Goal: Transaction & Acquisition: Book appointment/travel/reservation

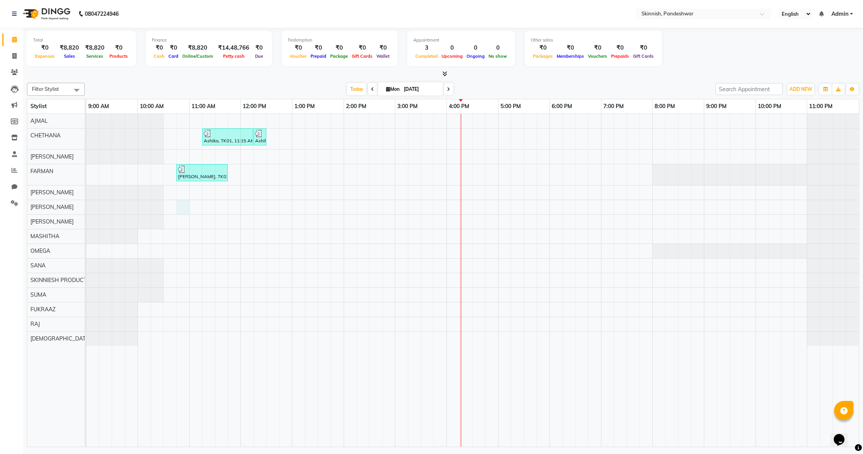
click at [183, 210] on div "Ashika, TK01, 11:15 AM-12:15 PM, Advanced Facial TherapyHydra Facial Ashika, TK…" at bounding box center [472, 280] width 772 height 333
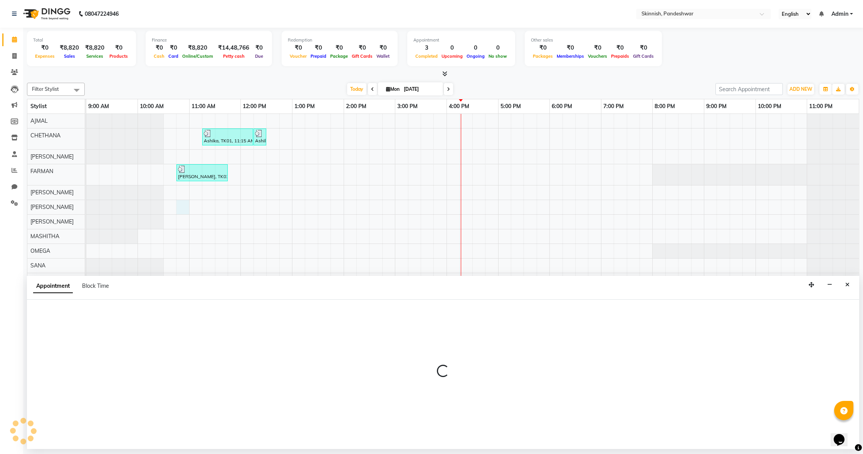
select select "71296"
select select "645"
select select "tentative"
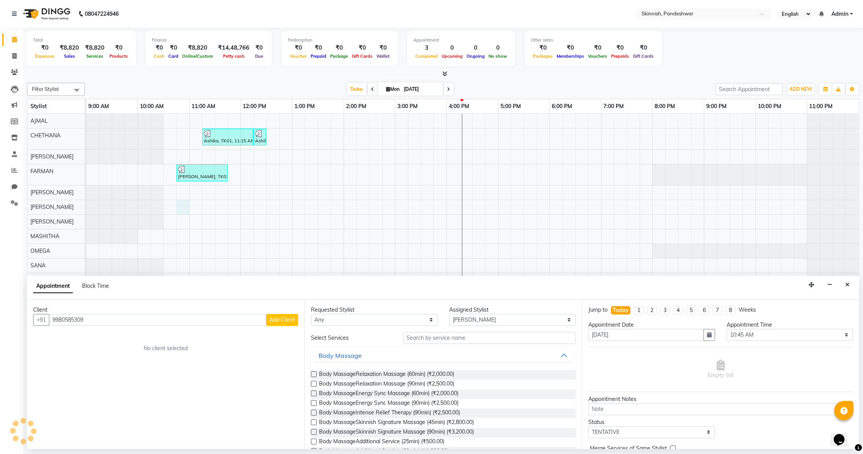
type input "9980585309"
click at [282, 322] on span "Add Client" at bounding box center [282, 320] width 26 height 7
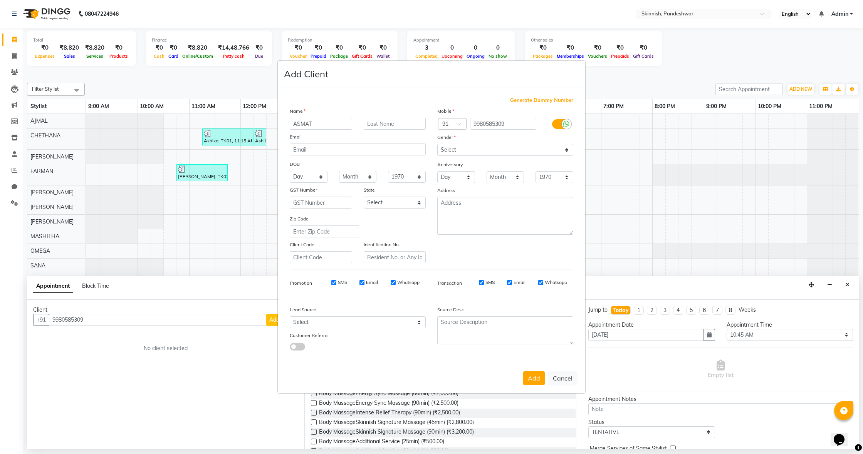
type input "ASMAT"
select select "[DEMOGRAPHIC_DATA]"
click at [532, 379] on button "Add" at bounding box center [534, 379] width 22 height 14
select select
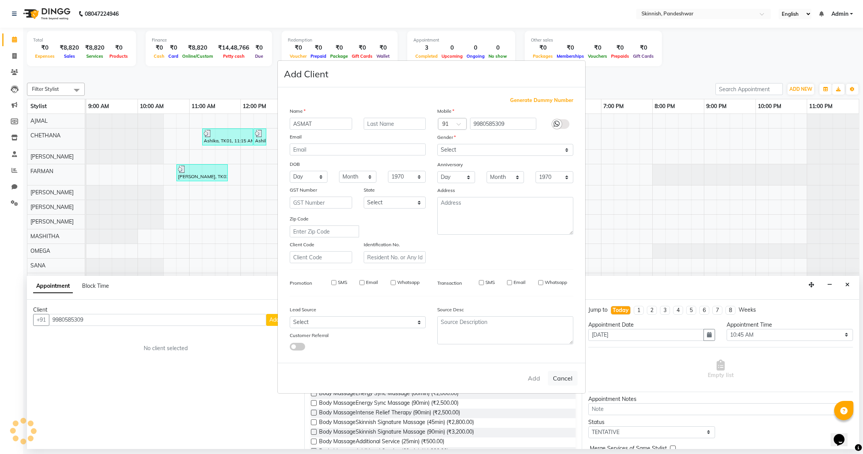
select select
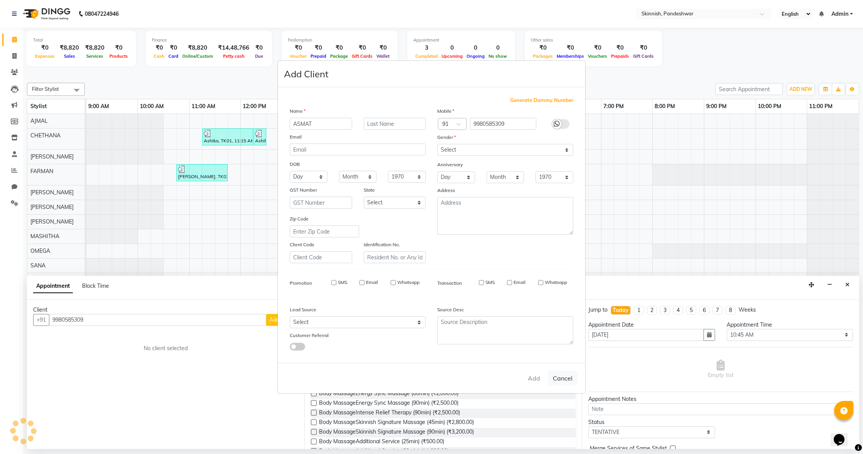
checkbox input "false"
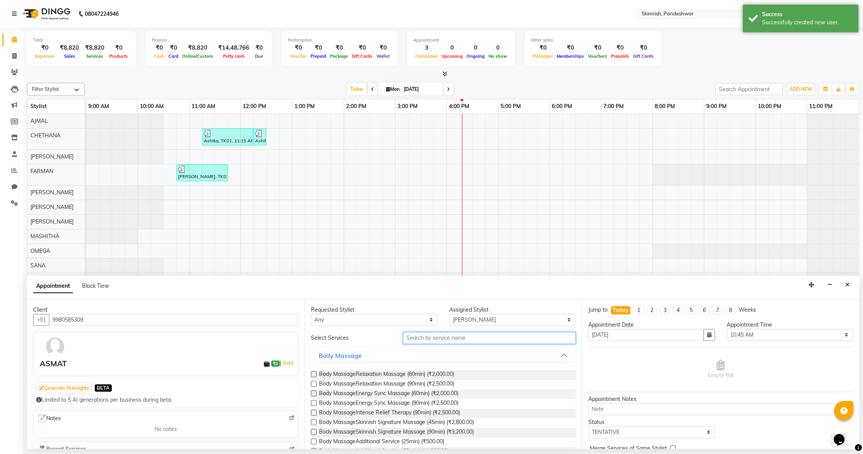
click at [460, 339] on input "text" at bounding box center [489, 338] width 173 height 12
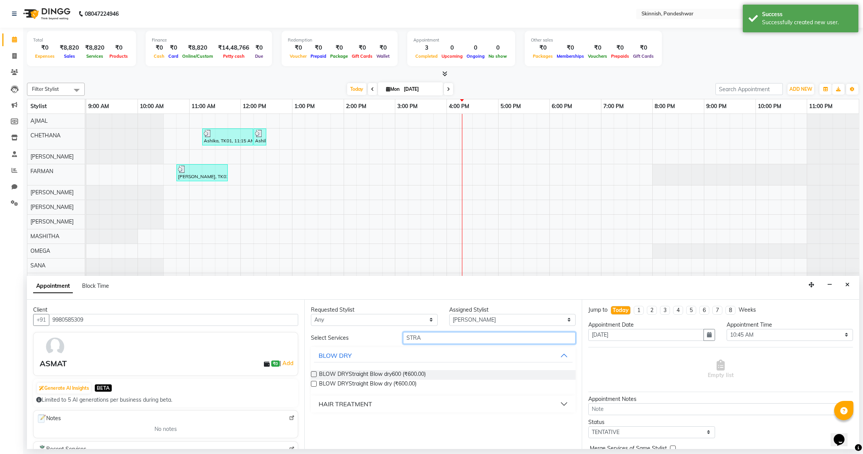
type input "STRA"
click at [324, 406] on div "HAIR TREATMENT" at bounding box center [345, 404] width 54 height 9
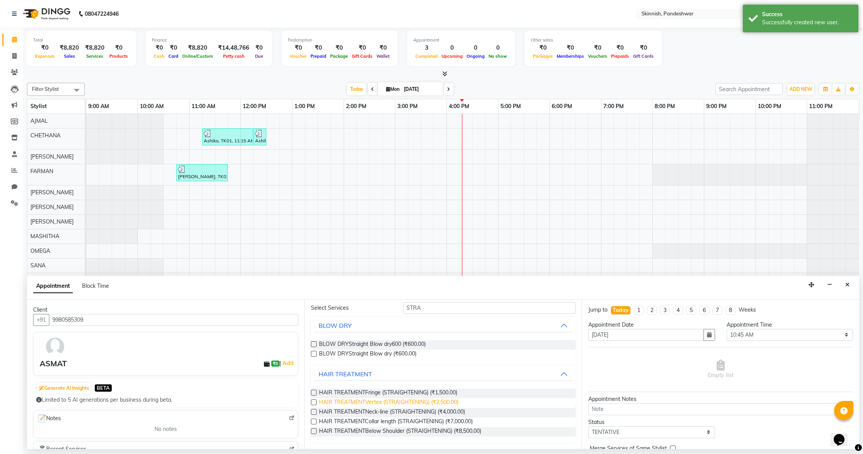
scroll to position [30, 0]
click at [316, 422] on label at bounding box center [314, 422] width 6 height 6
click at [316, 422] on input "checkbox" at bounding box center [313, 422] width 5 height 5
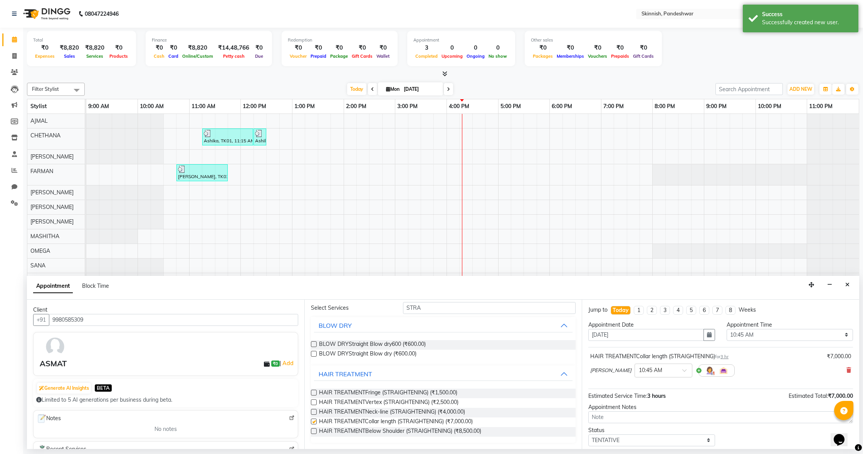
checkbox input "false"
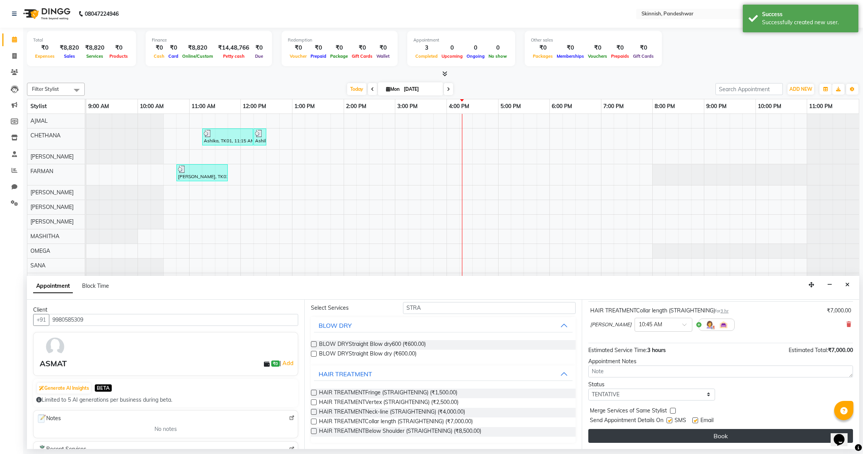
scroll to position [46, 0]
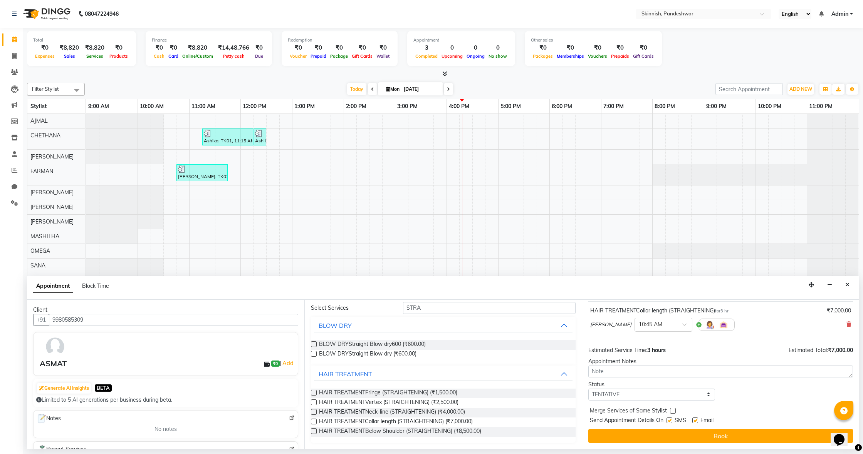
click at [622, 436] on button "Book" at bounding box center [720, 436] width 265 height 14
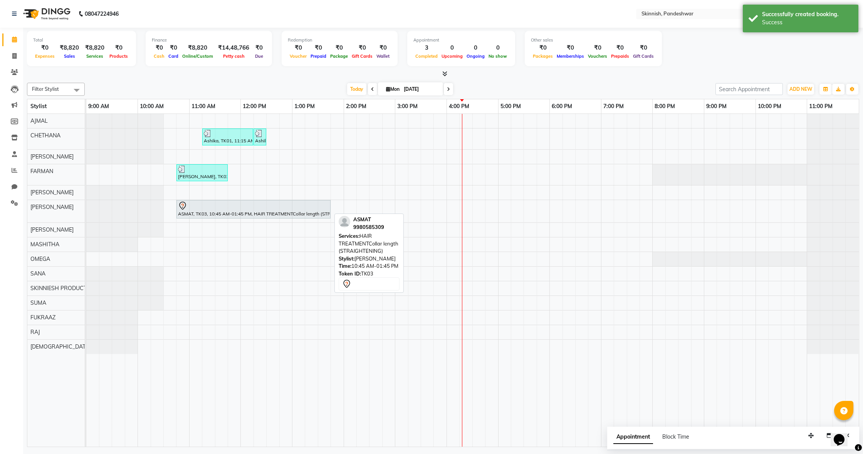
click at [201, 213] on div "ASMAT, TK03, 10:45 AM-01:45 PM, HAIR TREATMENTCollar length (STRAIGHTENING)" at bounding box center [253, 209] width 152 height 16
select select "7"
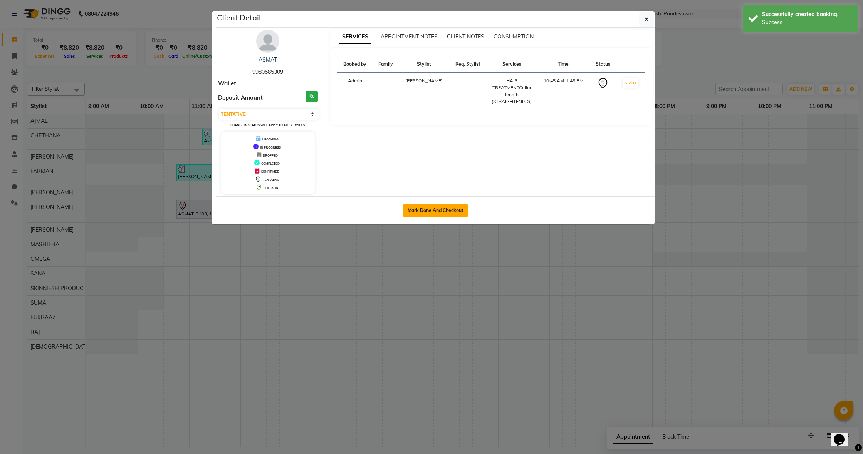
click at [458, 207] on button "Mark Done And Checkout" at bounding box center [435, 210] width 66 height 12
select select "service"
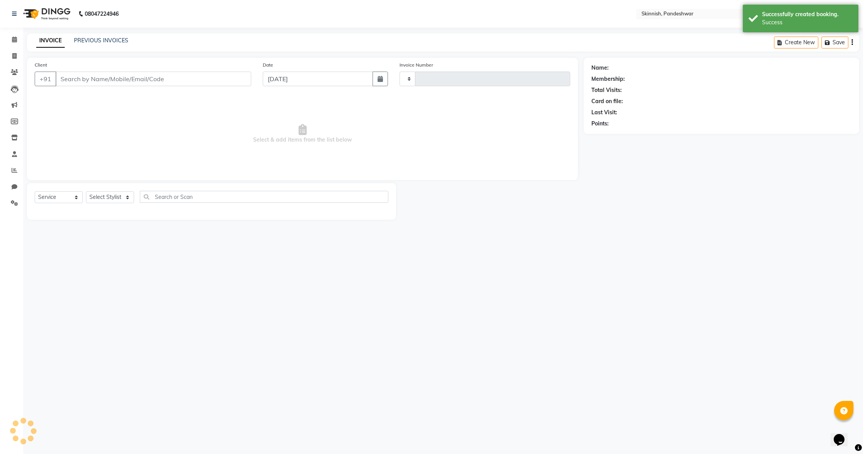
type input "1035"
select select "7886"
type input "9980585309"
select select "71296"
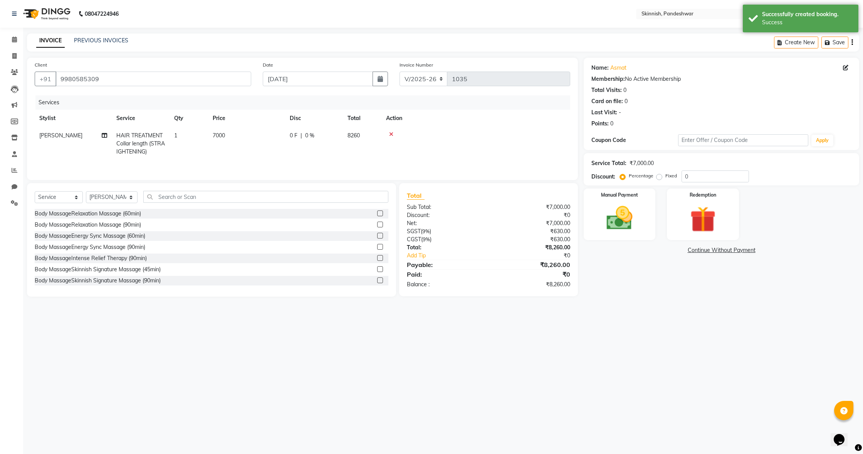
click at [224, 134] on span "7000" at bounding box center [219, 135] width 12 height 7
select select "71296"
drag, startPoint x: 256, startPoint y: 136, endPoint x: 299, endPoint y: 127, distance: 43.7
click at [257, 135] on input "7000" at bounding box center [283, 138] width 68 height 12
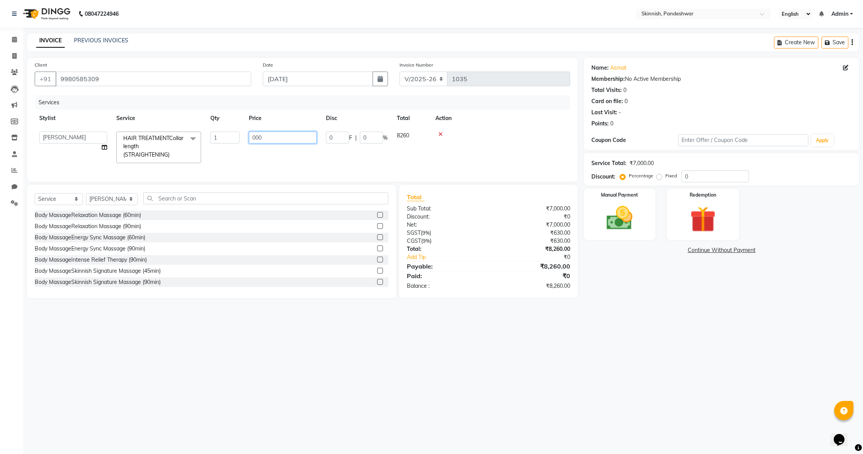
type input "6000"
drag, startPoint x: 638, startPoint y: 218, endPoint x: 686, endPoint y: 239, distance: 52.2
click at [638, 218] on img at bounding box center [619, 218] width 42 height 30
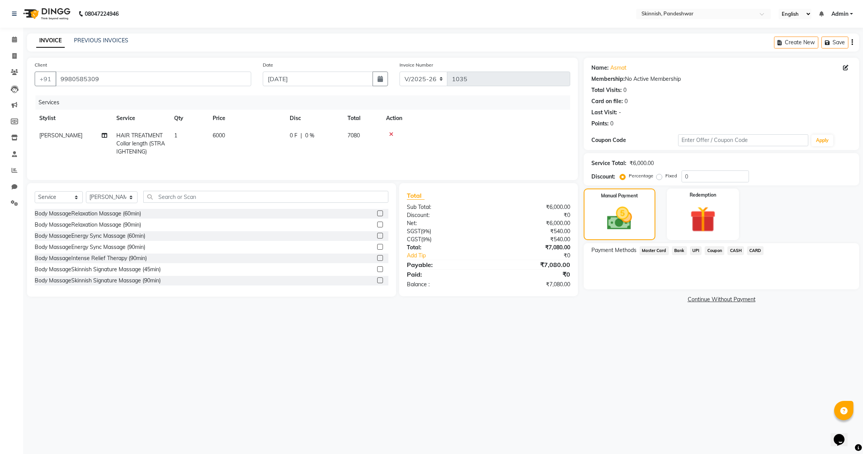
click at [735, 252] on span "CASH" at bounding box center [735, 250] width 17 height 9
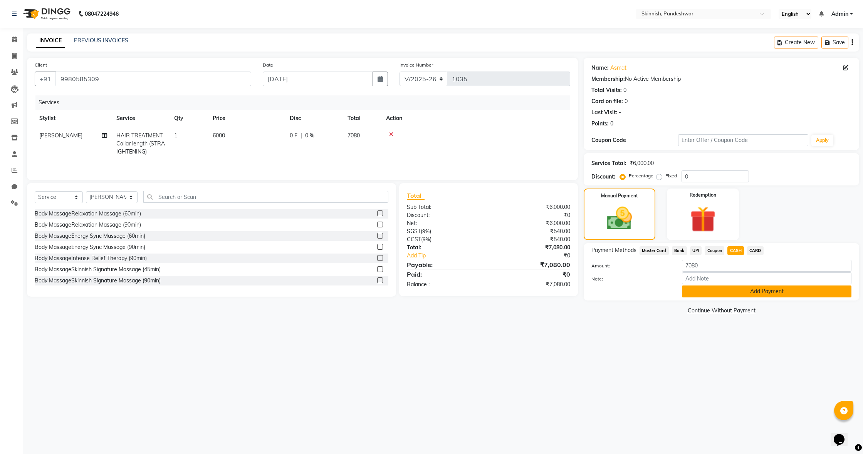
click at [747, 295] on button "Add Payment" at bounding box center [766, 292] width 169 height 12
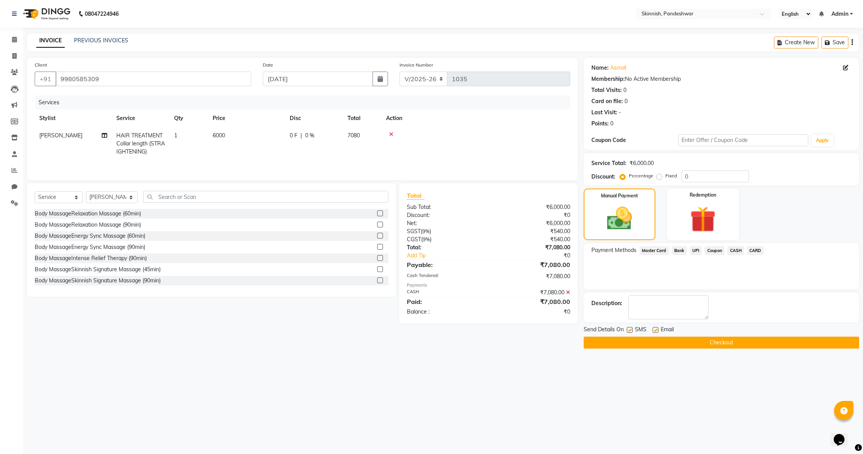
drag, startPoint x: 654, startPoint y: 344, endPoint x: 479, endPoint y: 235, distance: 205.4
click at [649, 341] on button "Checkout" at bounding box center [720, 343] width 275 height 12
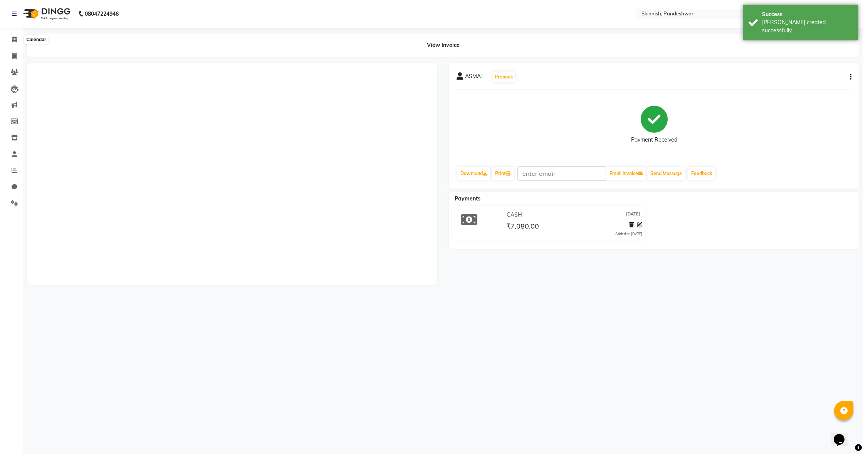
drag, startPoint x: 13, startPoint y: 41, endPoint x: 15, endPoint y: 30, distance: 10.7
click at [13, 41] on icon at bounding box center [14, 40] width 5 height 6
